Goal: Check status: Check status

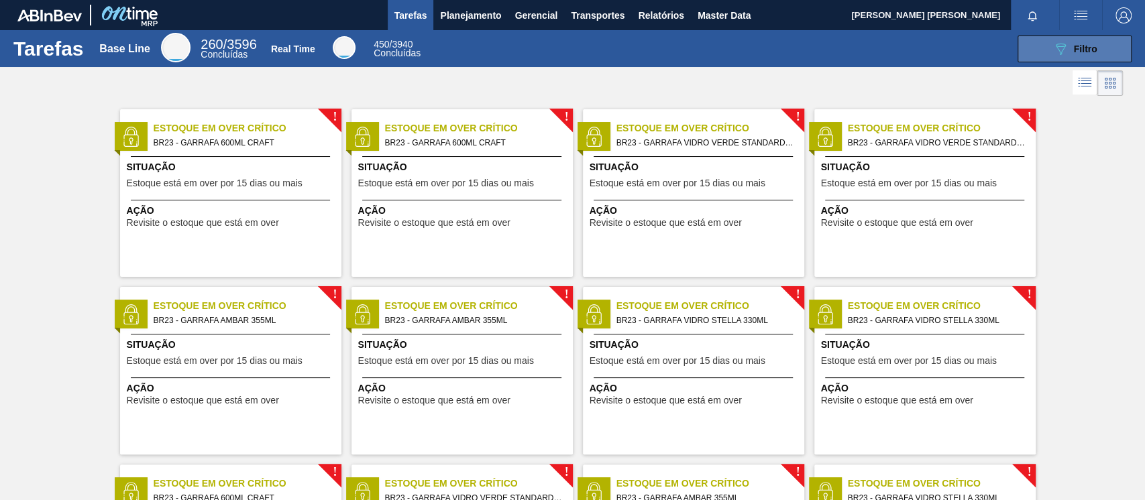
click at [1050, 38] on button "089F7B8B-B2A5-4AFE-B5C0-19BA573D28AC Filtro" at bounding box center [1075, 49] width 114 height 27
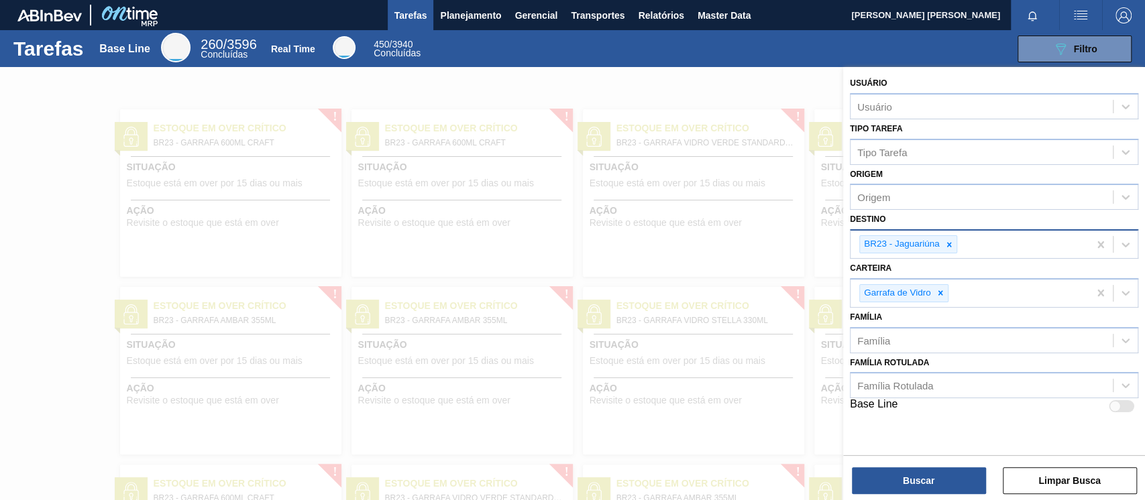
click at [948, 244] on icon at bounding box center [949, 244] width 5 height 5
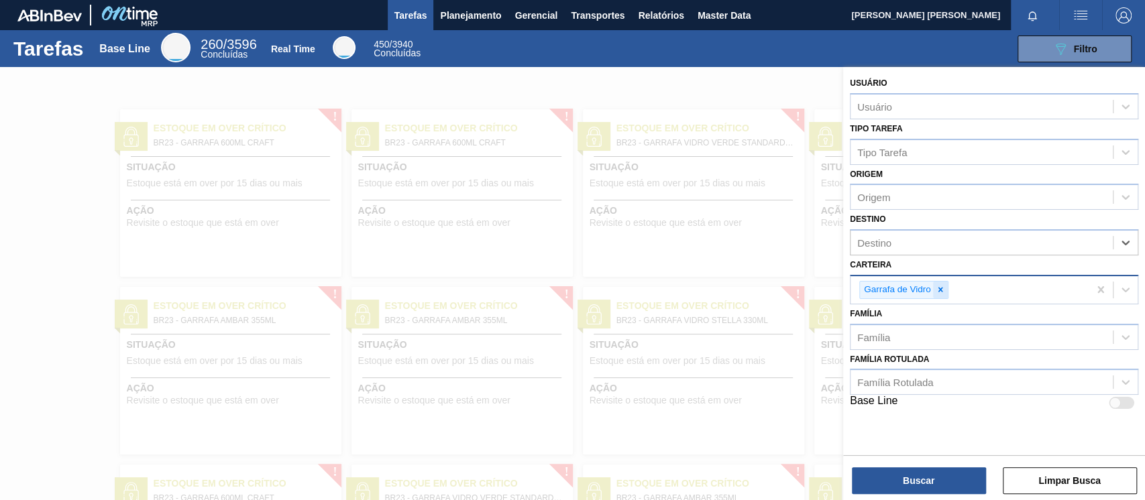
click at [941, 290] on icon at bounding box center [940, 290] width 5 height 5
click at [922, 288] on div "Carteira" at bounding box center [982, 287] width 262 height 19
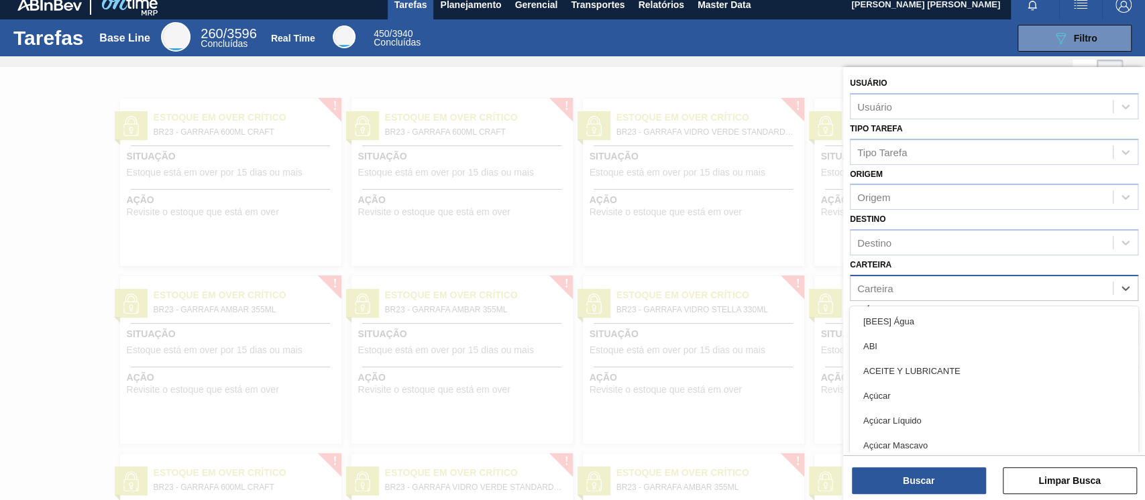
scroll to position [11, 0]
type input "garrafa"
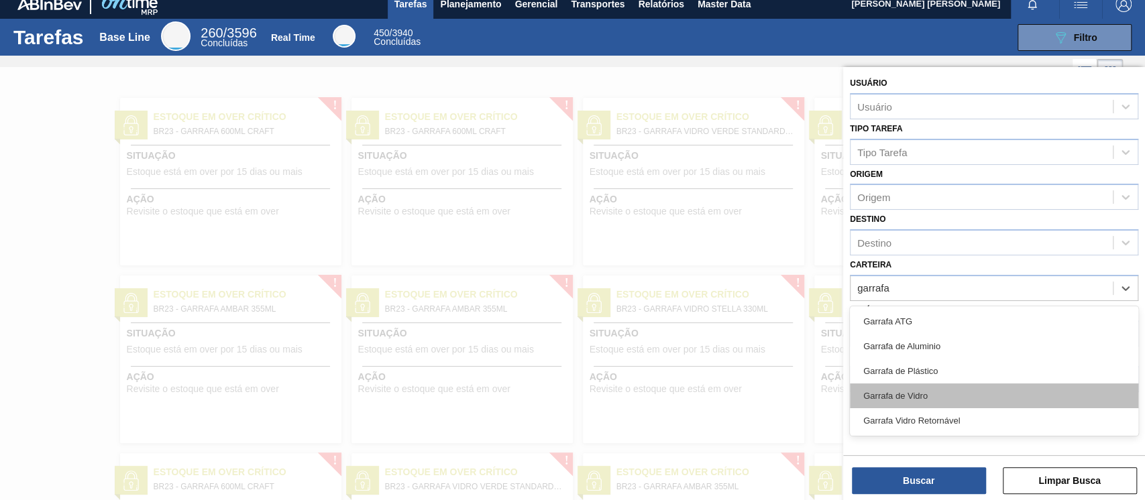
click at [906, 387] on div "Garrafa de Vidro" at bounding box center [994, 396] width 288 height 25
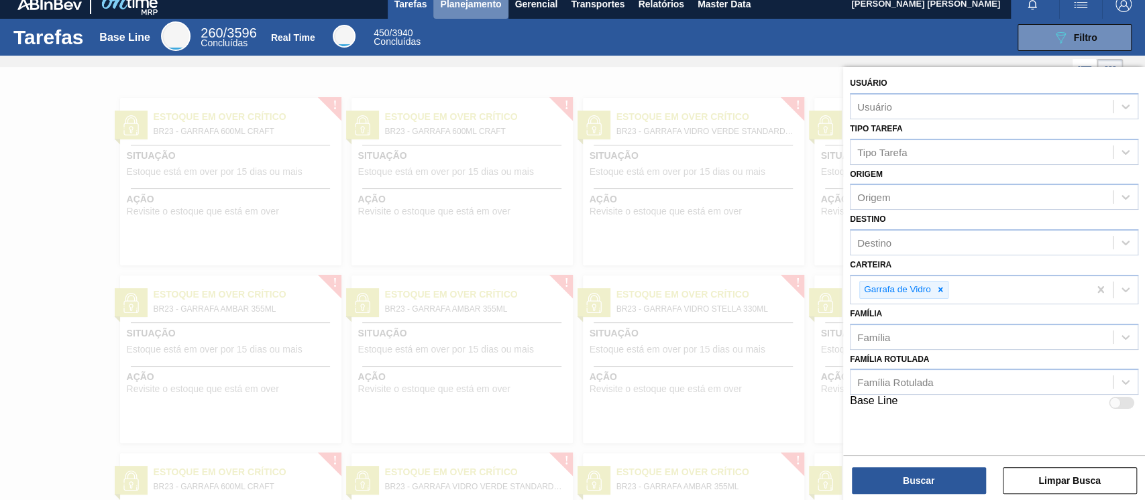
click at [468, 8] on span "Planejamento" at bounding box center [470, 4] width 61 height 16
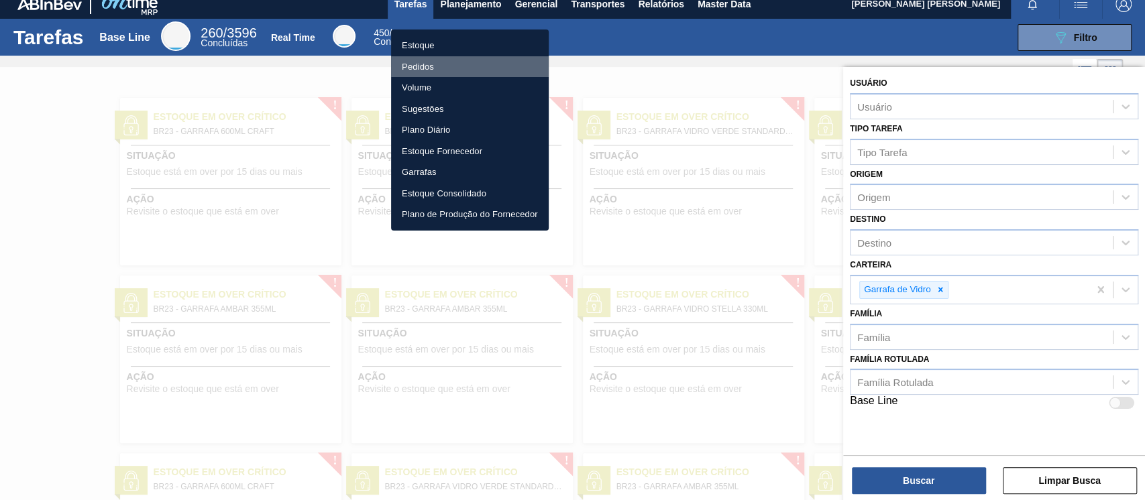
click at [428, 59] on li "Pedidos" at bounding box center [470, 66] width 158 height 21
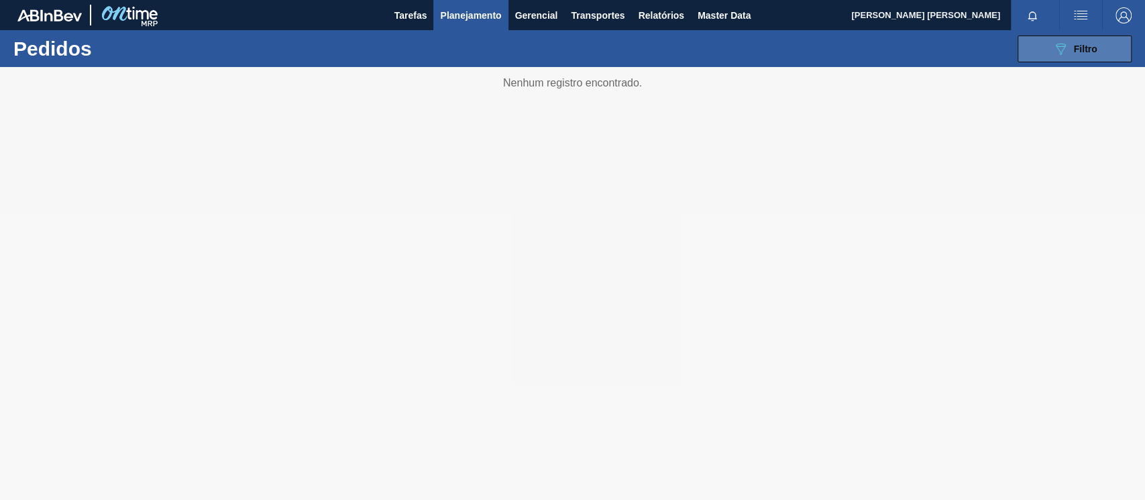
click at [1042, 51] on button "089F7B8B-B2A5-4AFE-B5C0-19BA573D28AC Filtro" at bounding box center [1075, 49] width 114 height 27
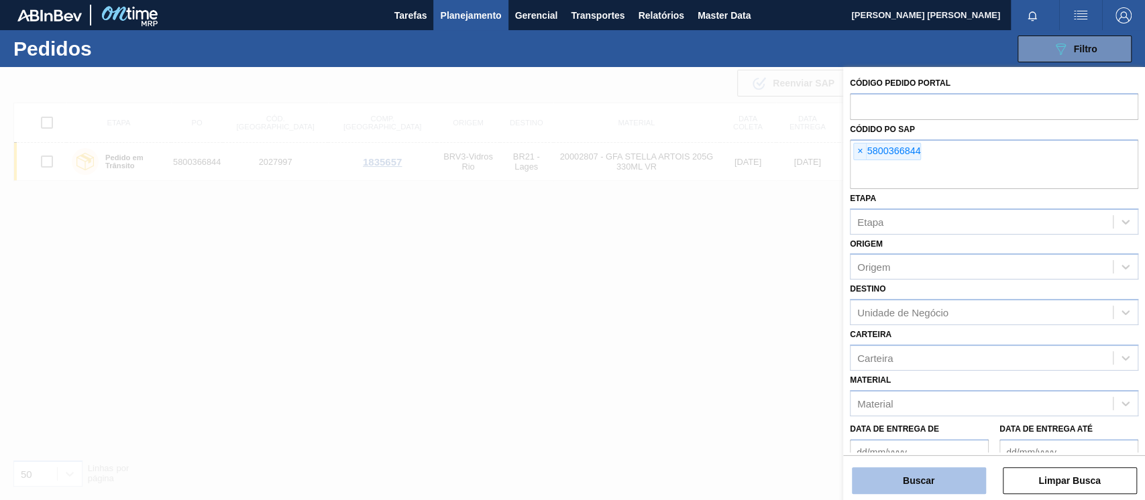
click at [918, 484] on button "Buscar" at bounding box center [919, 481] width 134 height 27
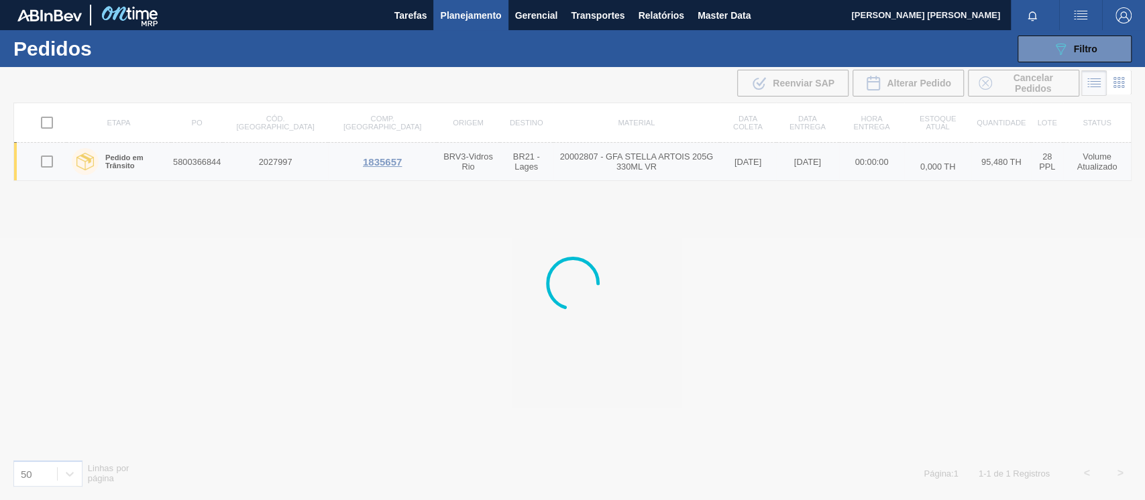
click at [191, 162] on td "5800366844" at bounding box center [197, 162] width 52 height 38
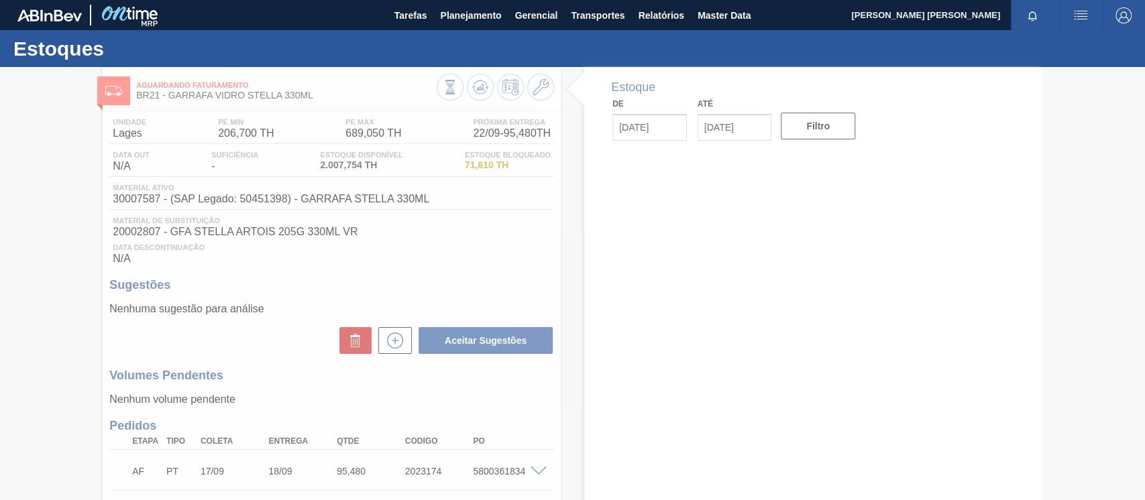
type input "[DATE]"
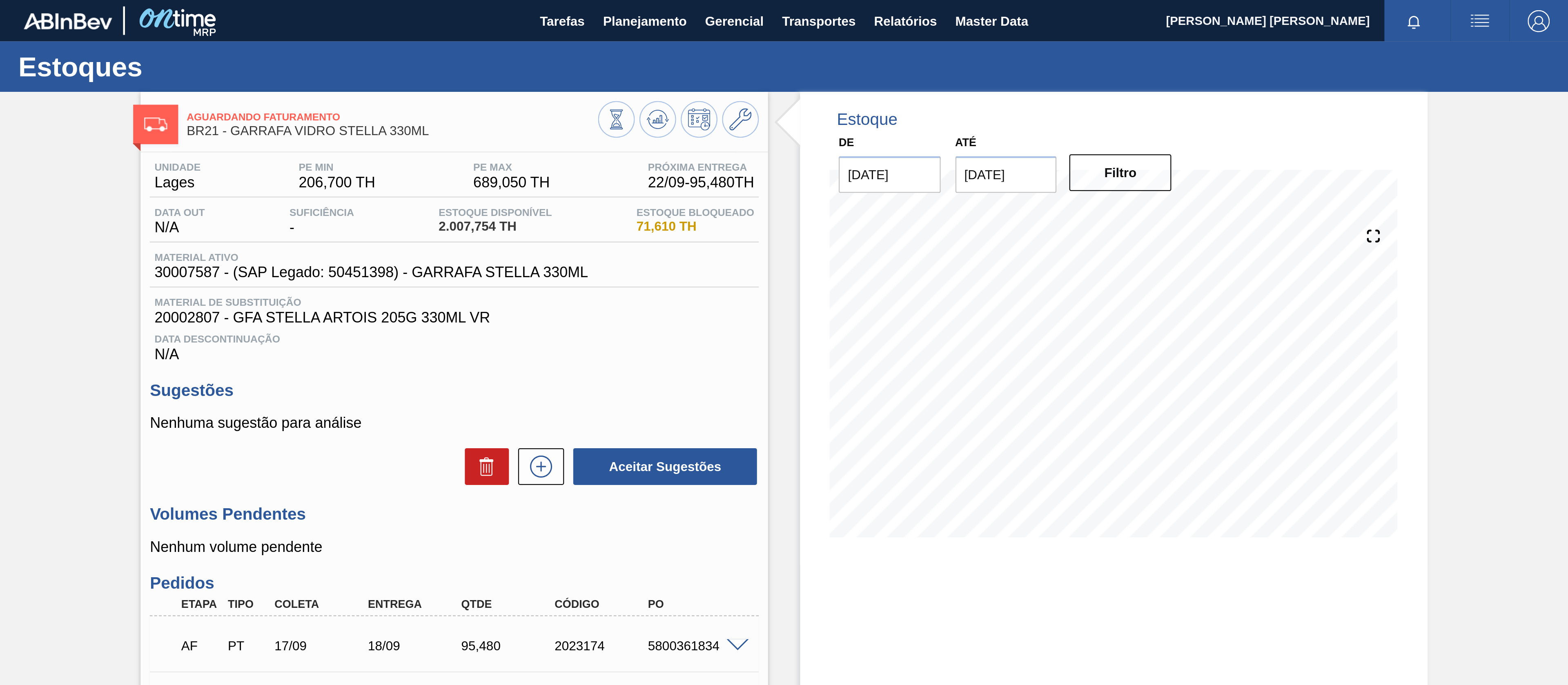
scroll to position [163, 0]
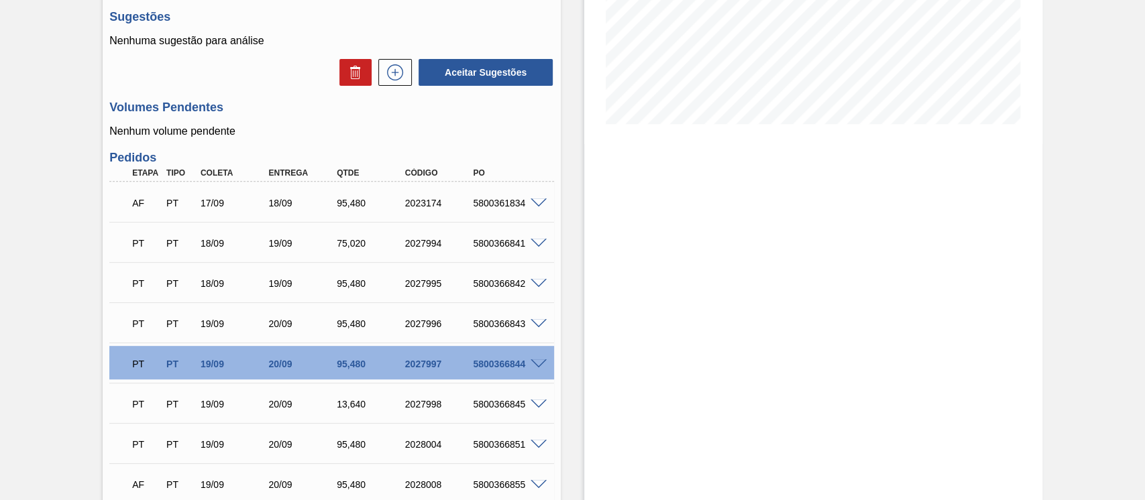
click at [534, 203] on span at bounding box center [539, 204] width 16 height 10
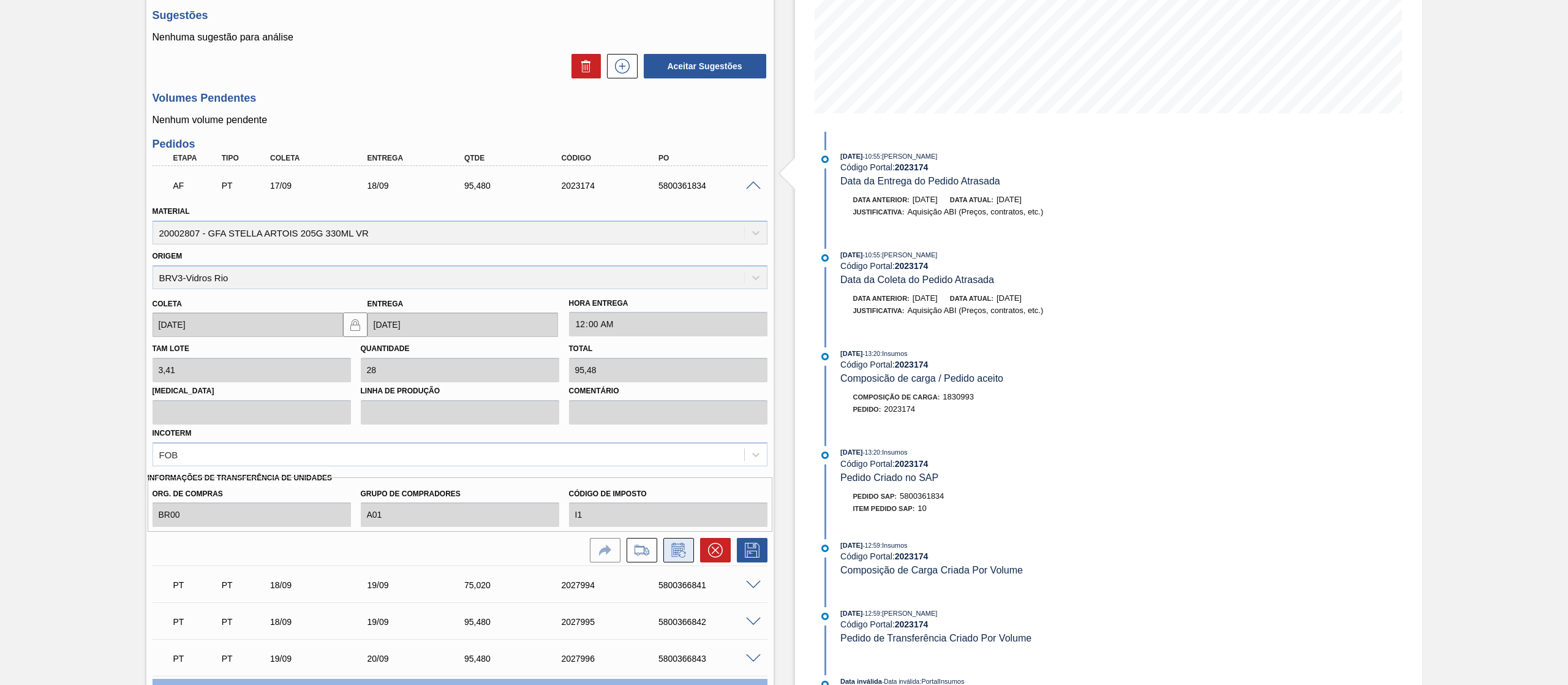
click at [675, 457] on icon at bounding box center [679, 550] width 19 height 15
